Goal: Transaction & Acquisition: Download file/media

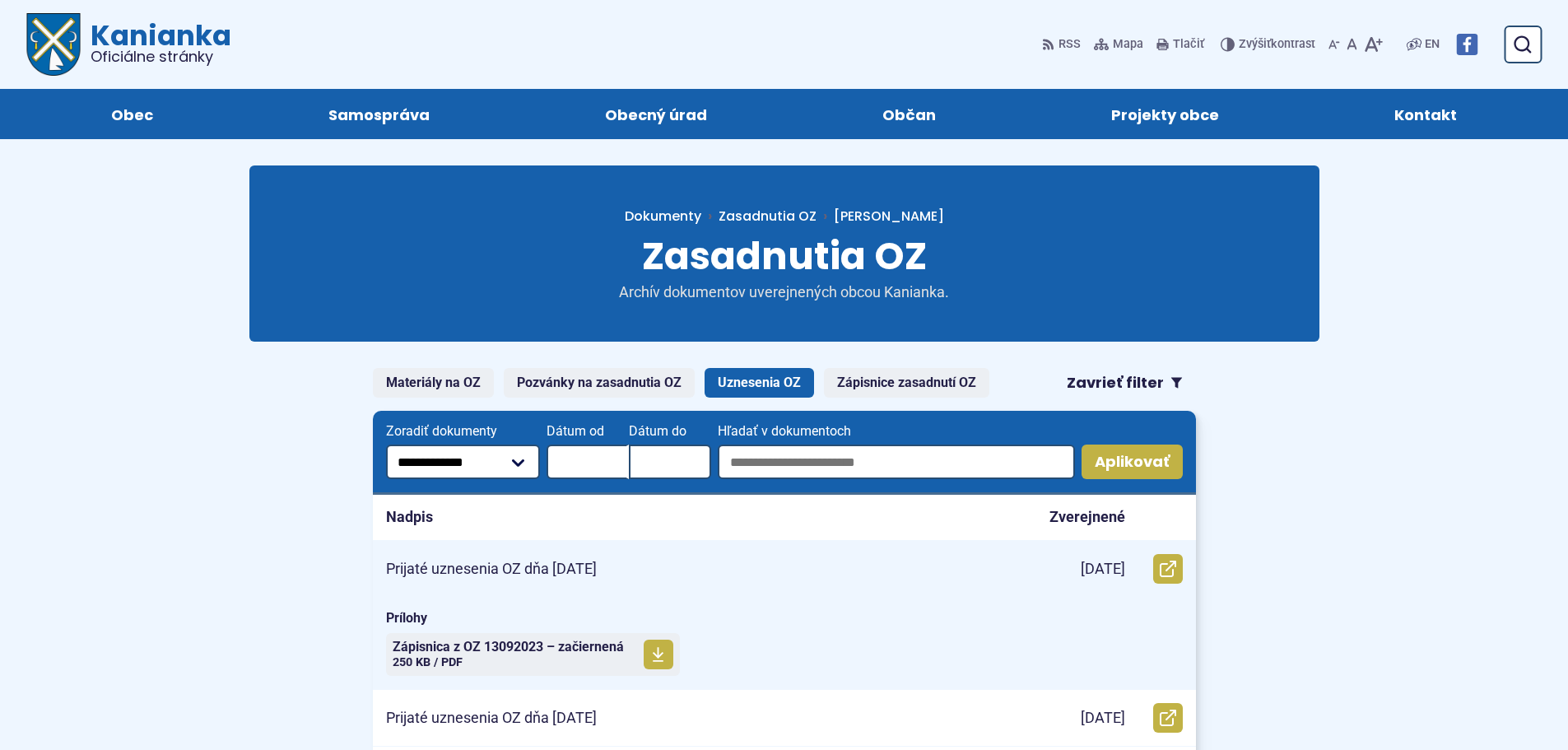
click at [1049, 566] on div "[DATE]" at bounding box center [1076, 569] width 123 height 56
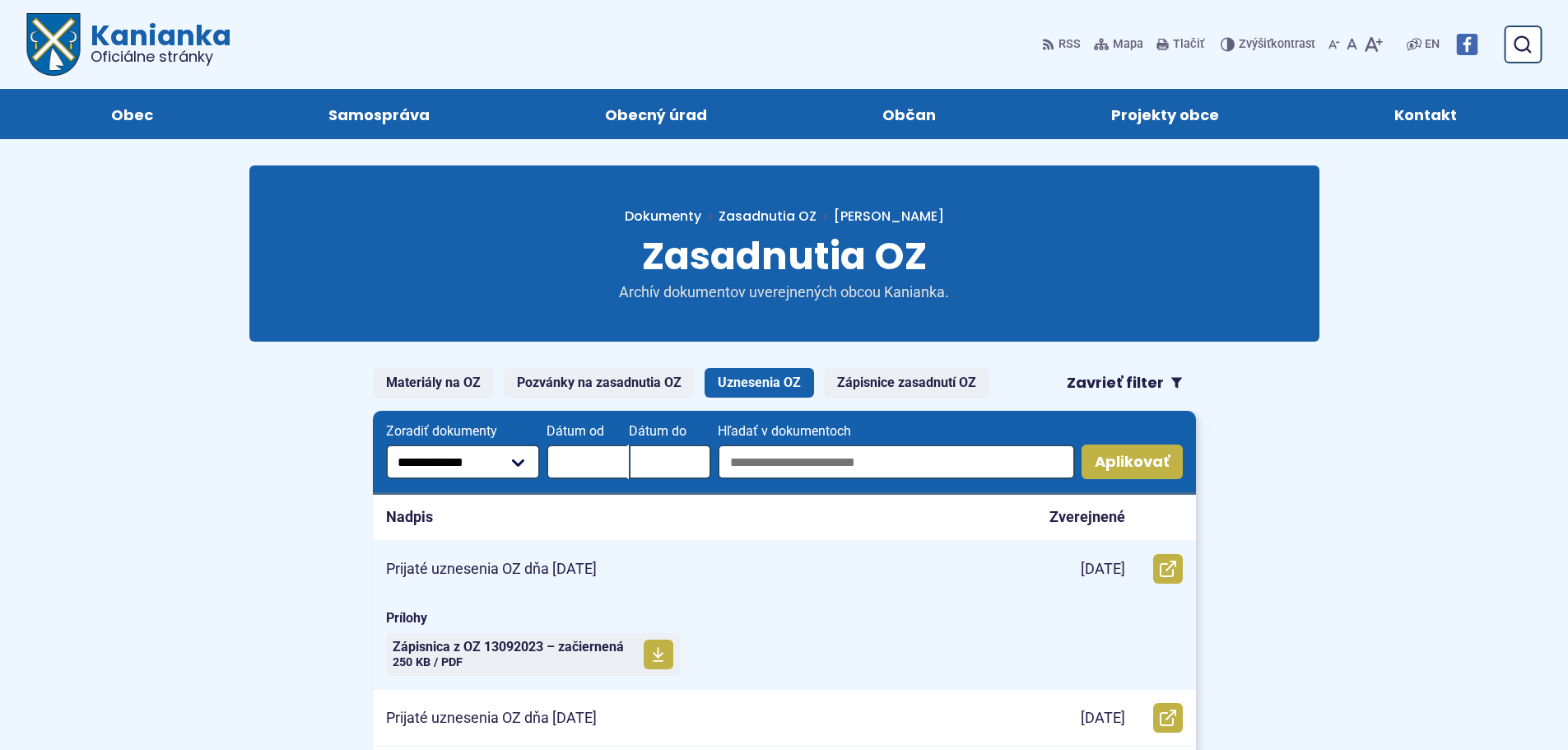
click at [793, 574] on div "Prijaté uznesenia OZ dňa [DATE]" at bounding box center [693, 569] width 642 height 56
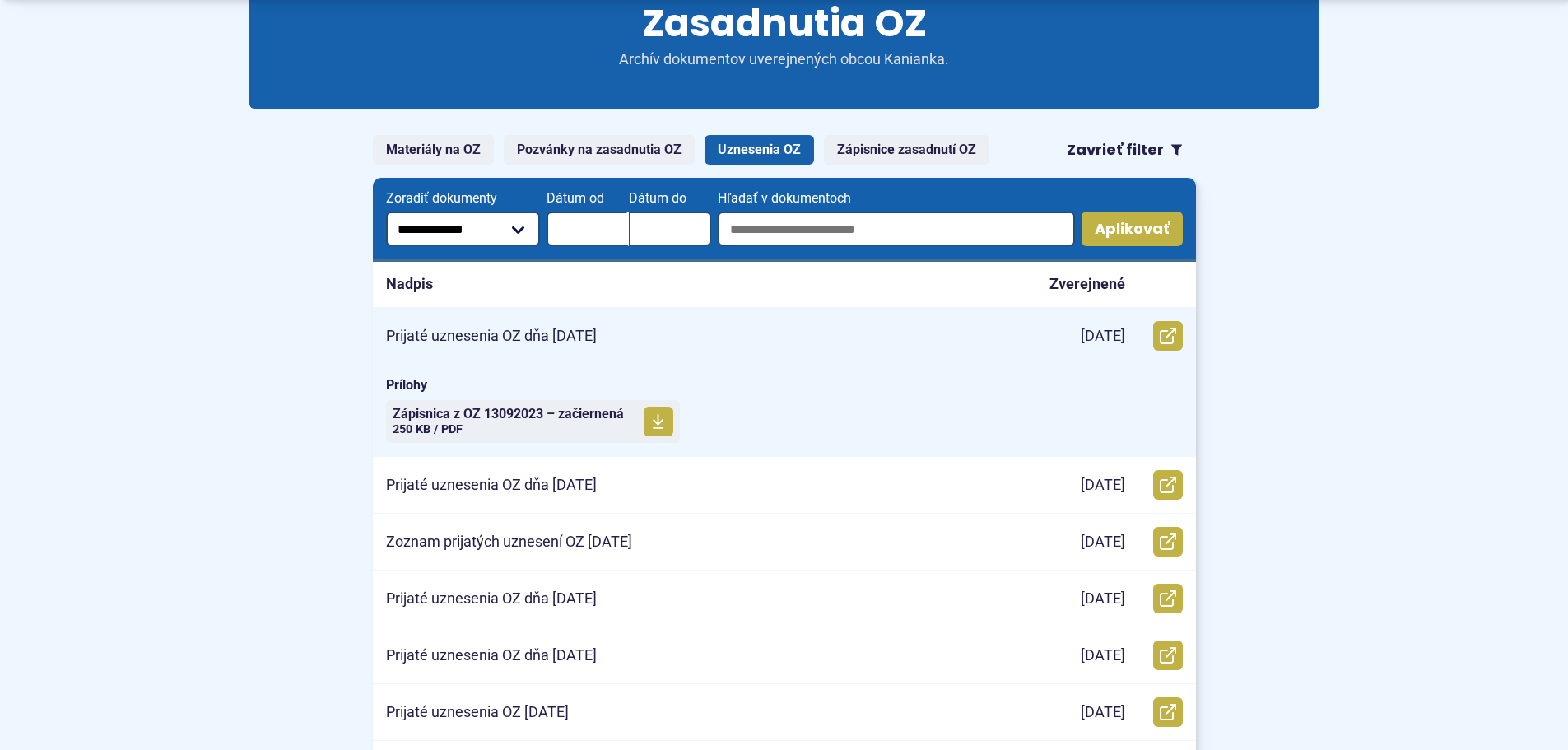
scroll to position [247, 0]
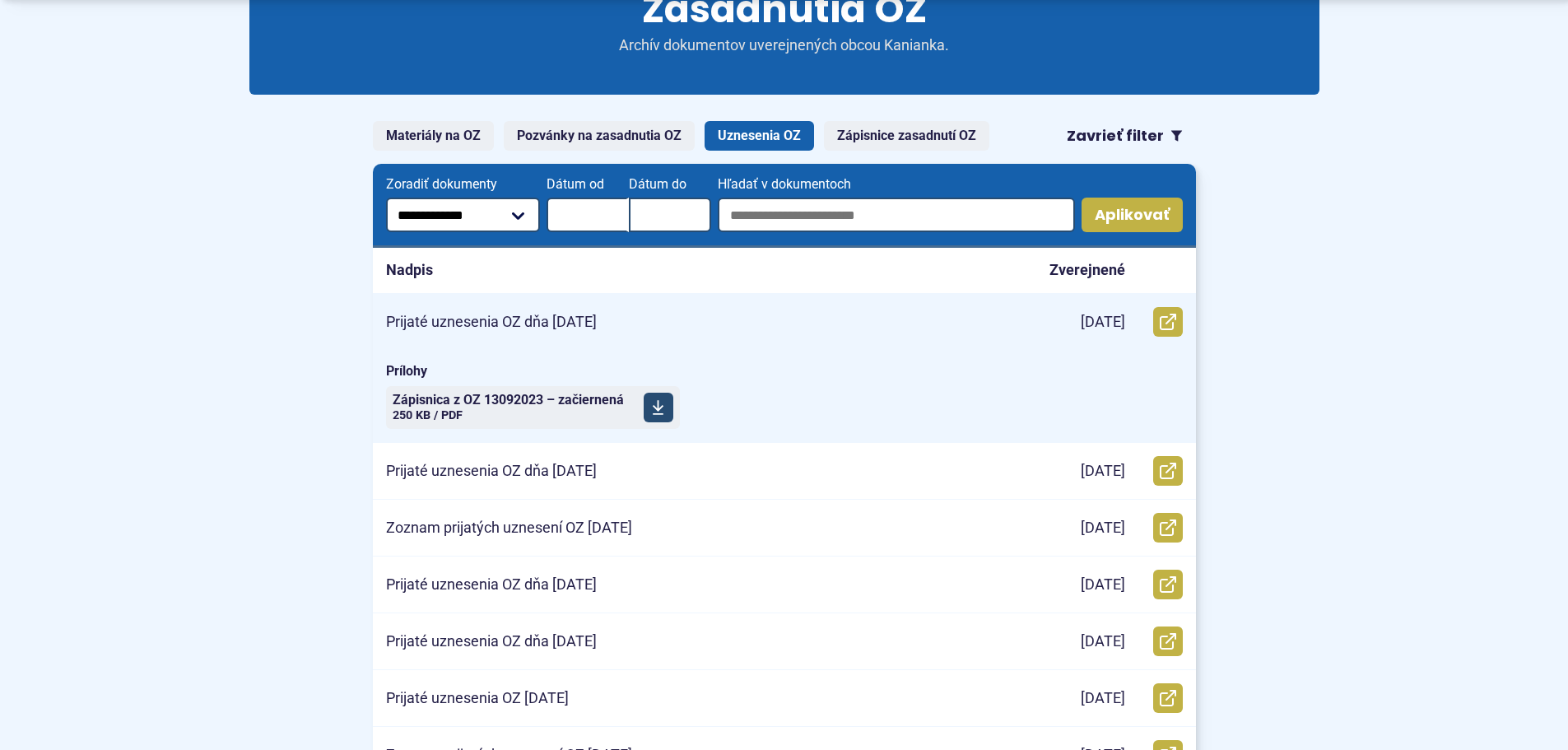
click at [655, 413] on use at bounding box center [658, 407] width 11 height 14
